Goal: Task Accomplishment & Management: Manage account settings

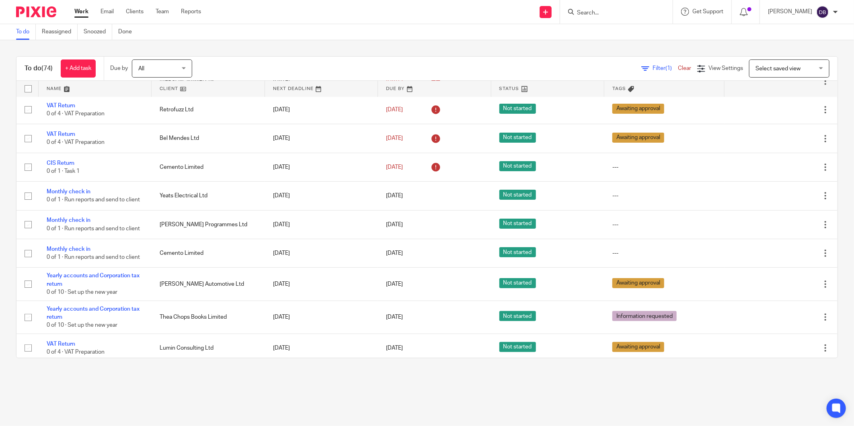
scroll to position [45, 0]
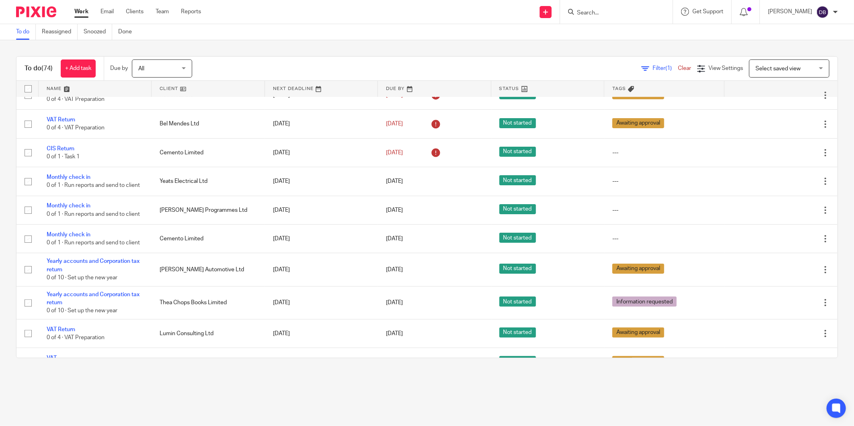
click at [621, 7] on form at bounding box center [619, 12] width 86 height 10
click at [626, 11] on input "Search" at bounding box center [612, 13] width 72 height 7
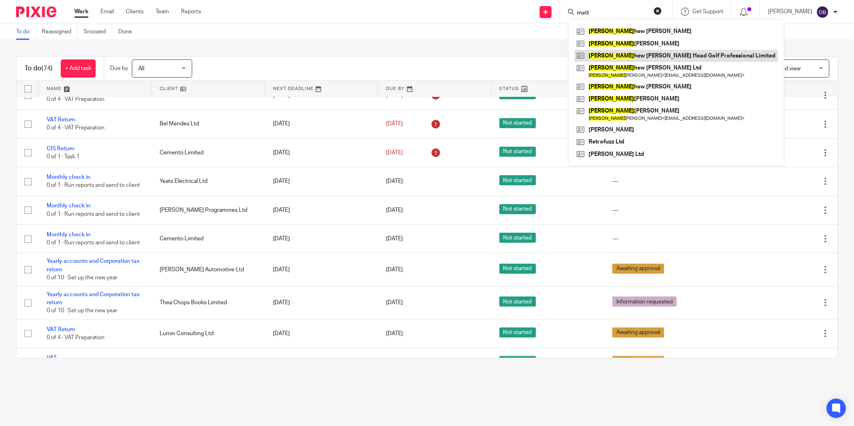
type input "matt"
click at [630, 56] on link at bounding box center [675, 56] width 203 height 12
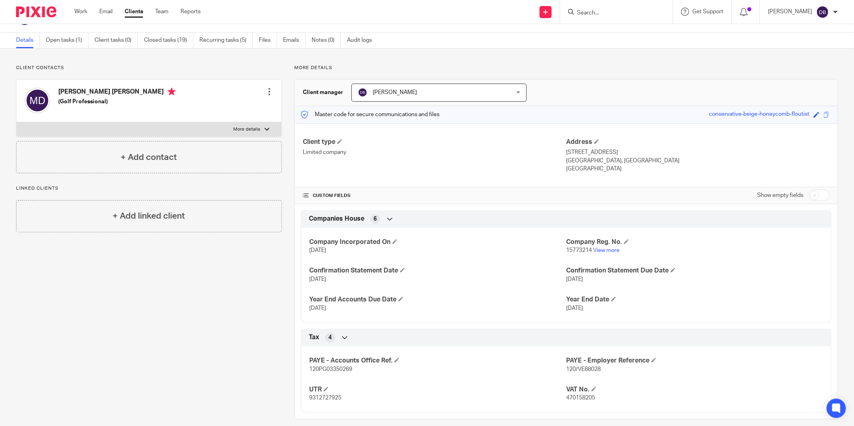
scroll to position [30, 0]
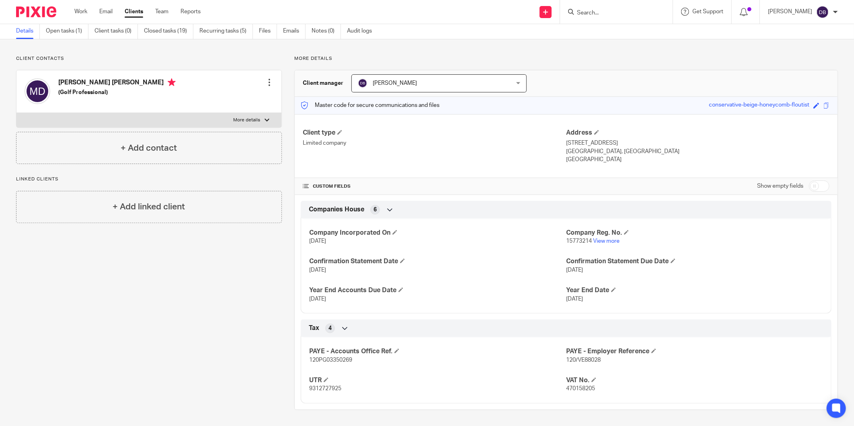
click at [320, 388] on span "9312727925" at bounding box center [325, 389] width 32 height 6
copy span "9312727925"
click at [53, 12] on img at bounding box center [36, 11] width 40 height 11
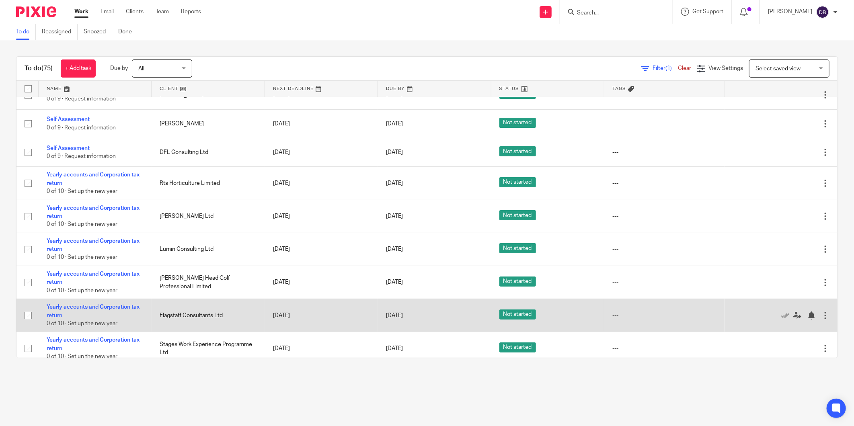
scroll to position [1876, 0]
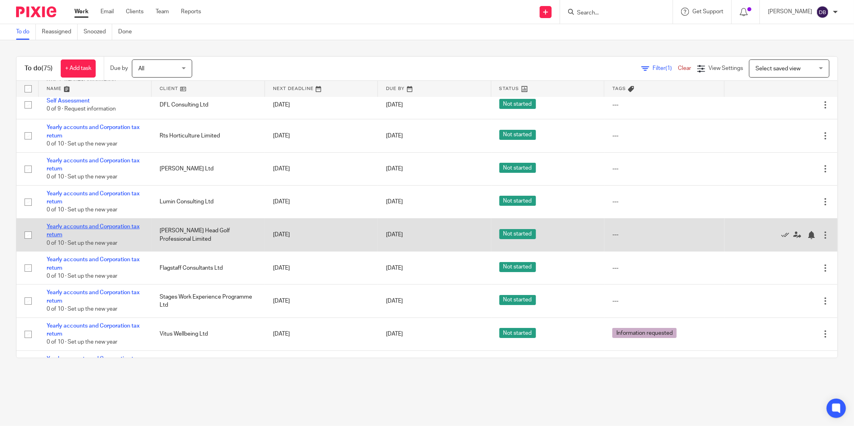
click at [90, 238] on link "Yearly accounts and Corporation tax return" at bounding box center [93, 231] width 93 height 14
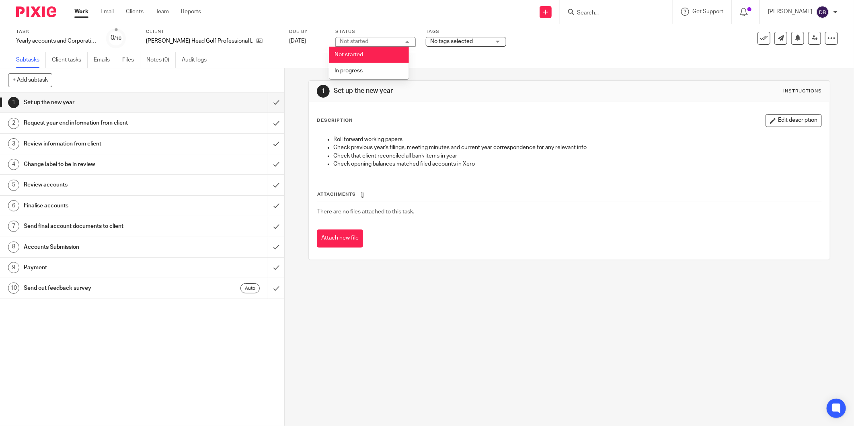
click at [441, 42] on span "No tags selected" at bounding box center [451, 42] width 43 height 6
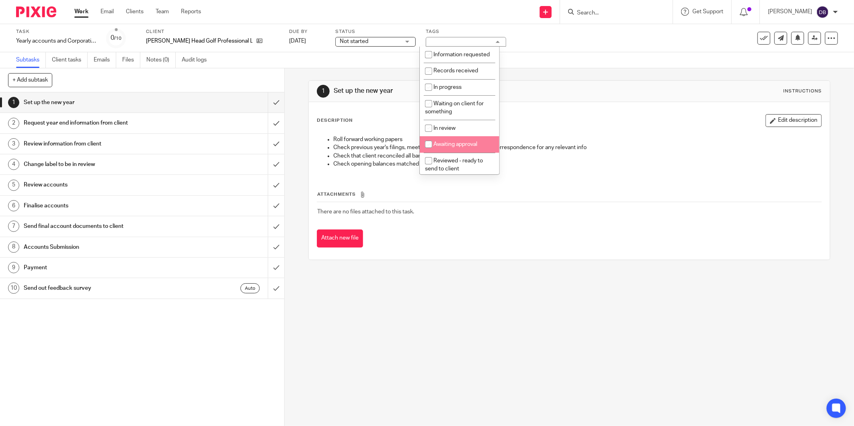
click at [447, 148] on li "Awaiting approval" at bounding box center [460, 144] width 80 height 16
checkbox input "true"
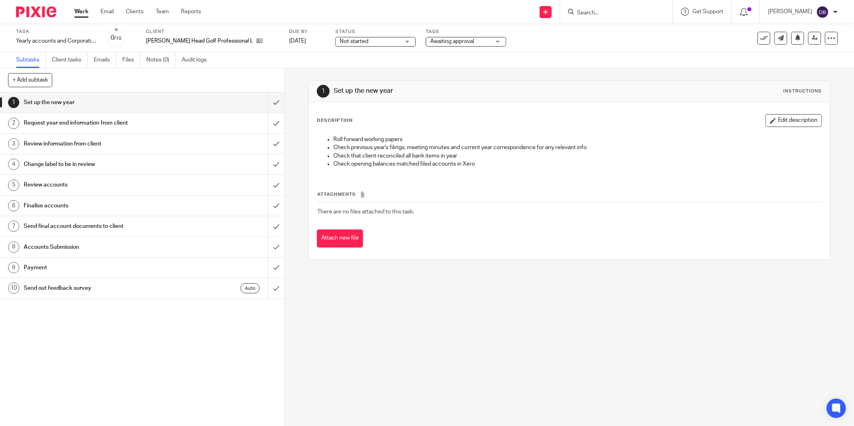
click at [25, 12] on img at bounding box center [36, 11] width 40 height 11
